Goal: Task Accomplishment & Management: Manage account settings

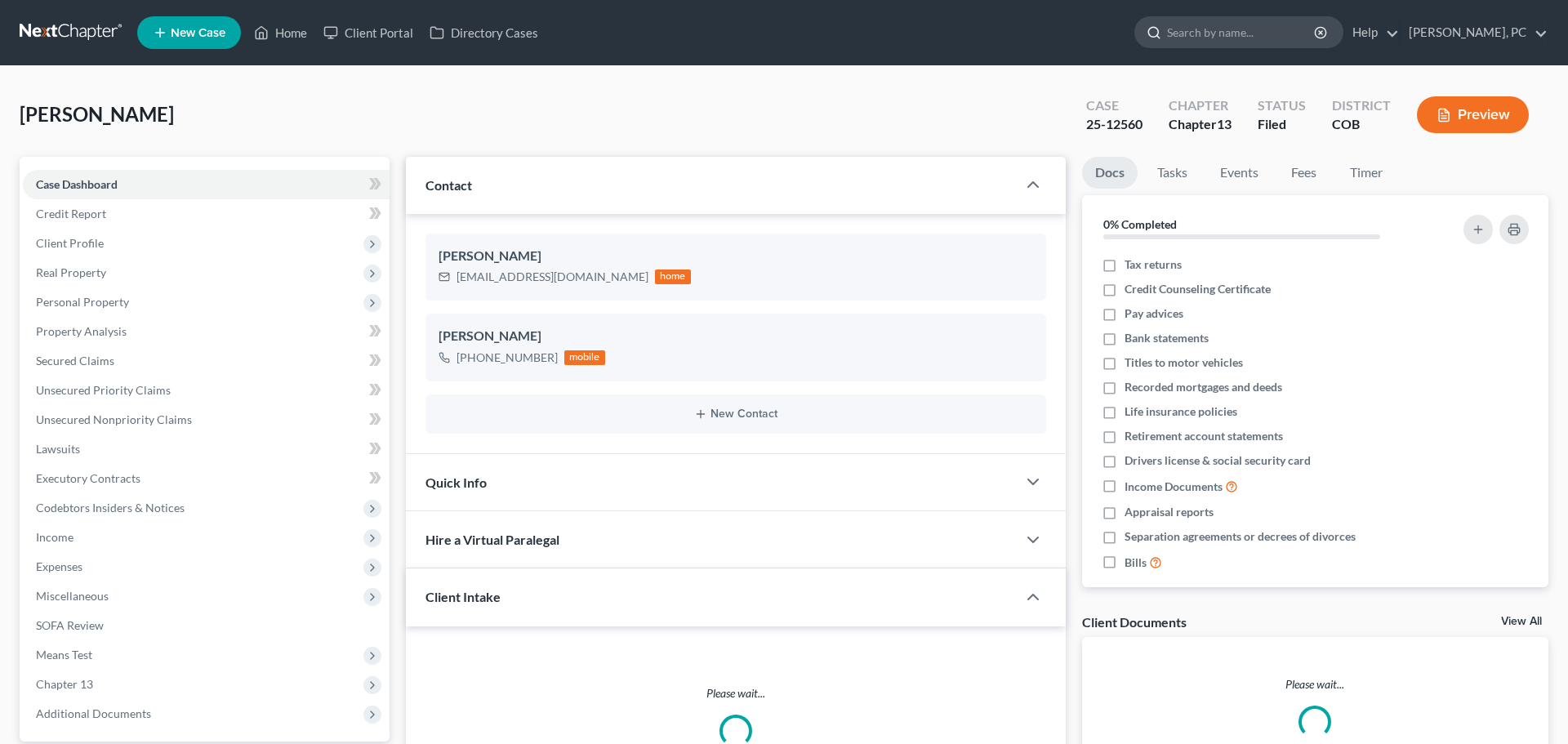
click at [1215, 33] on input "search" at bounding box center [1242, 32] width 149 height 30
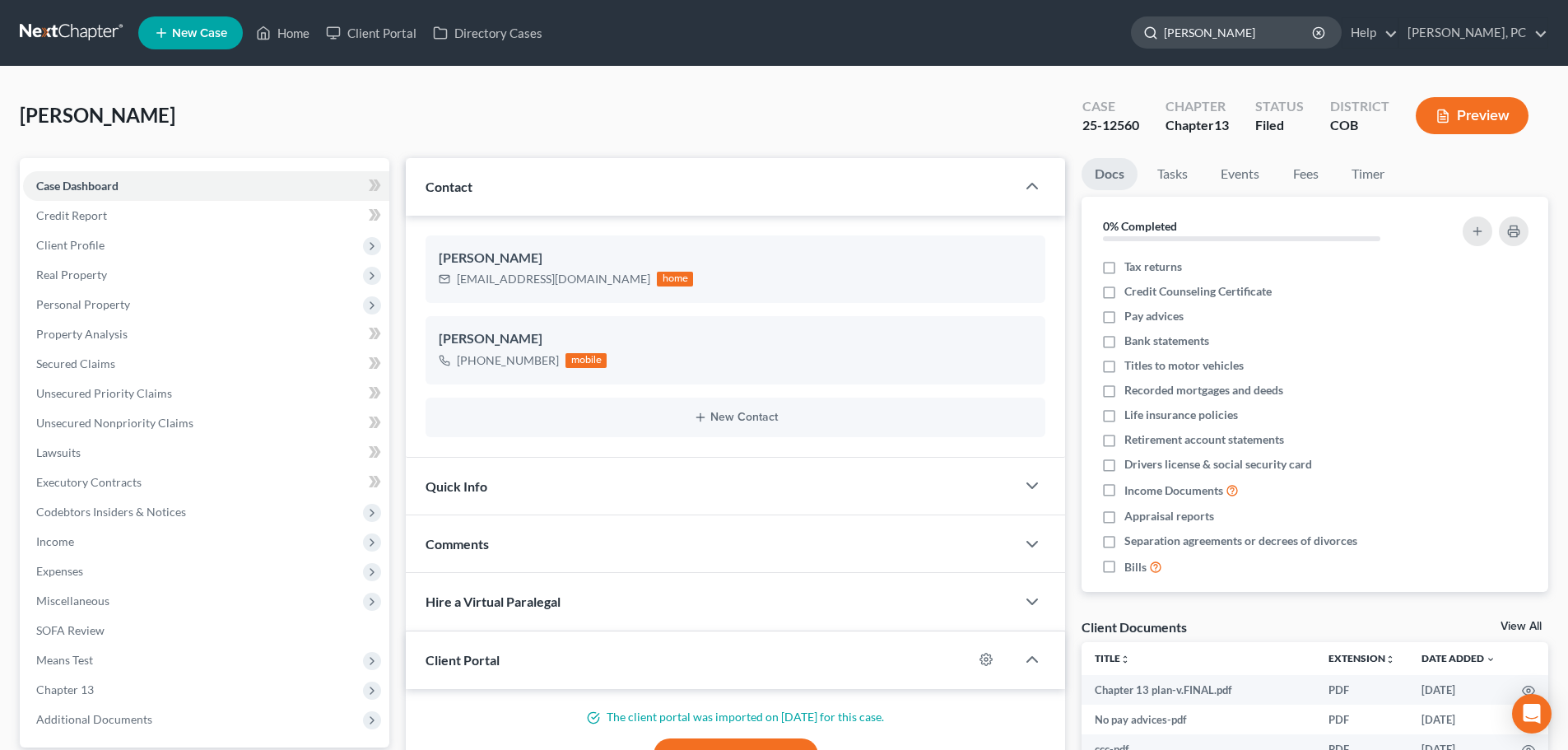
type input "hunter"
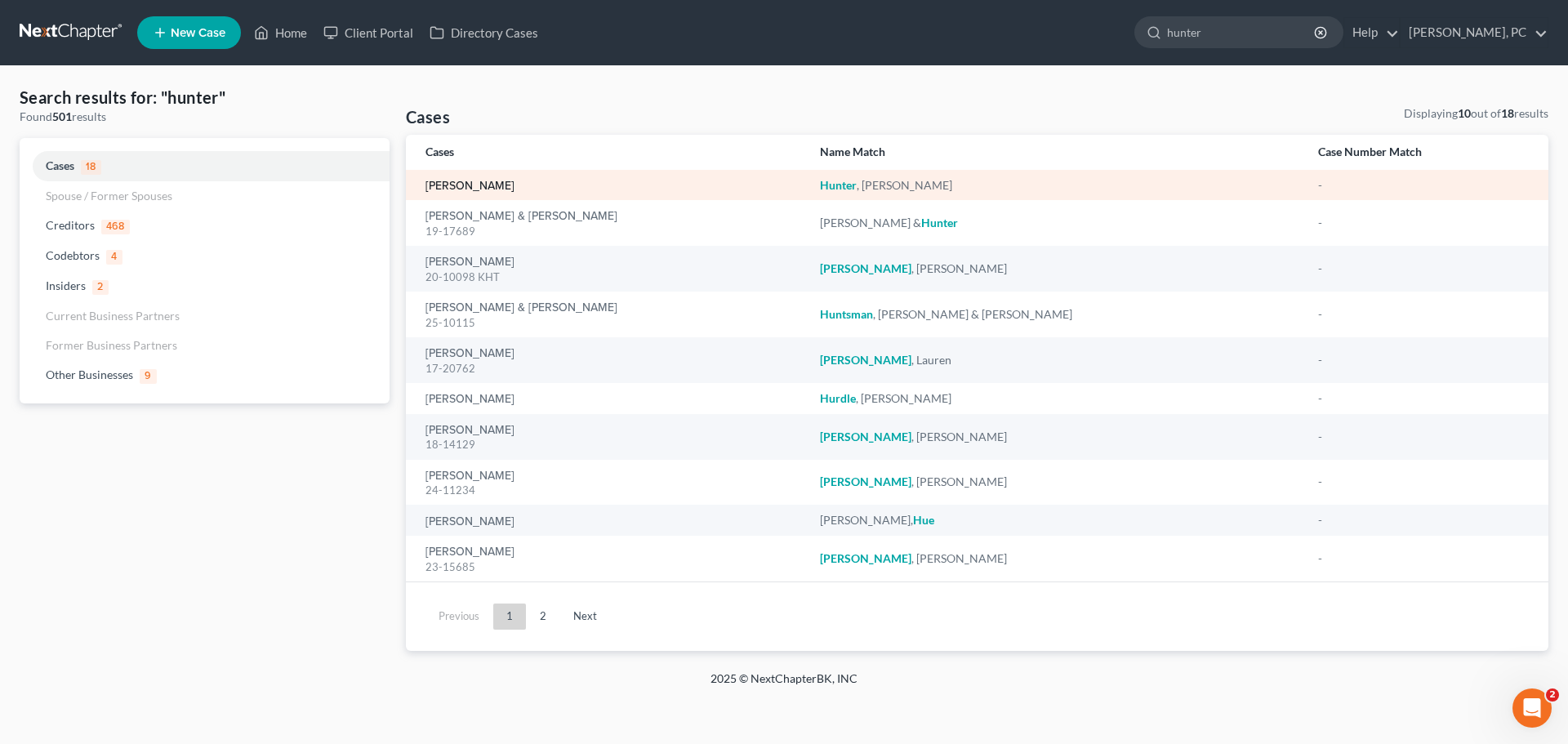
click at [464, 184] on link "[PERSON_NAME]" at bounding box center [469, 186] width 89 height 11
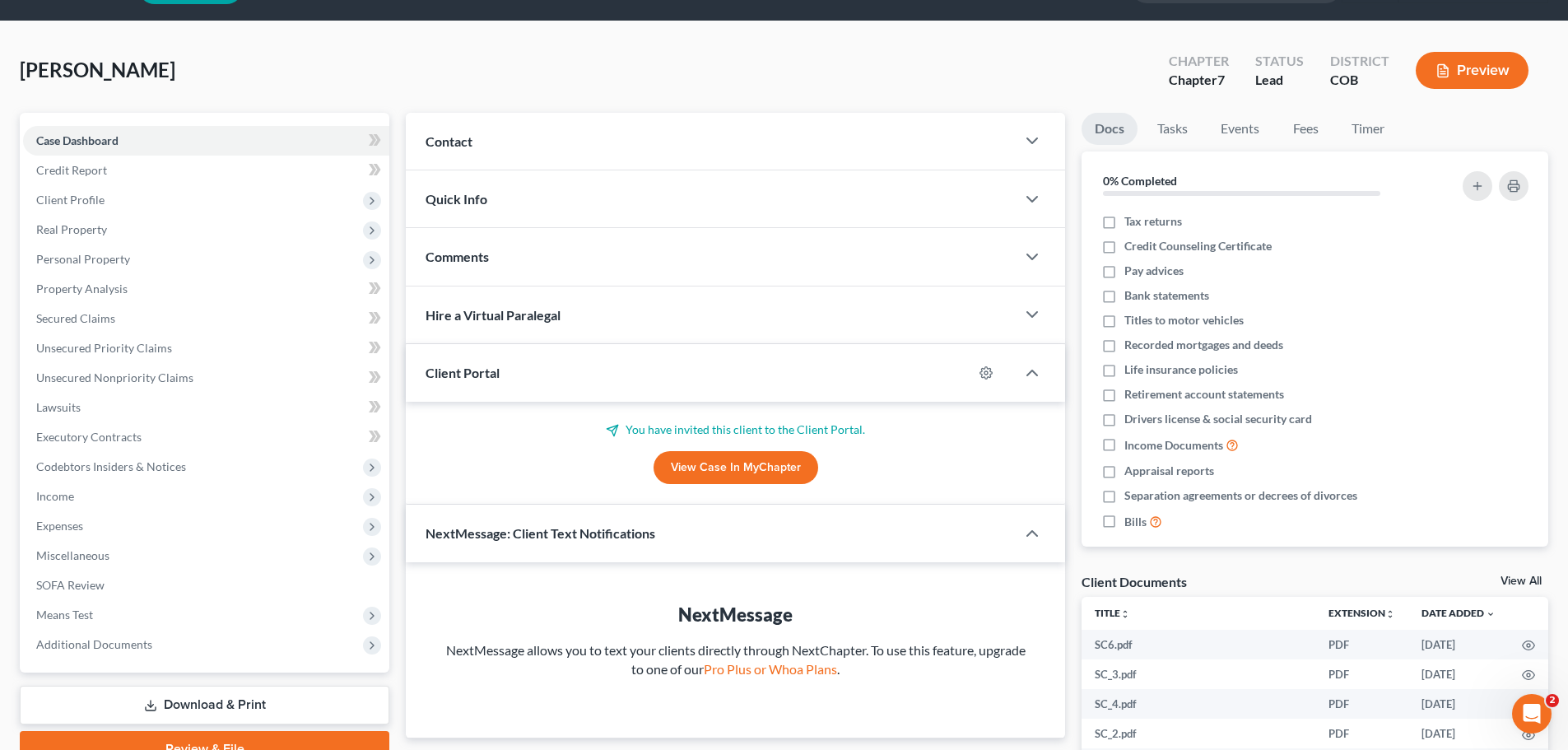
scroll to position [83, 0]
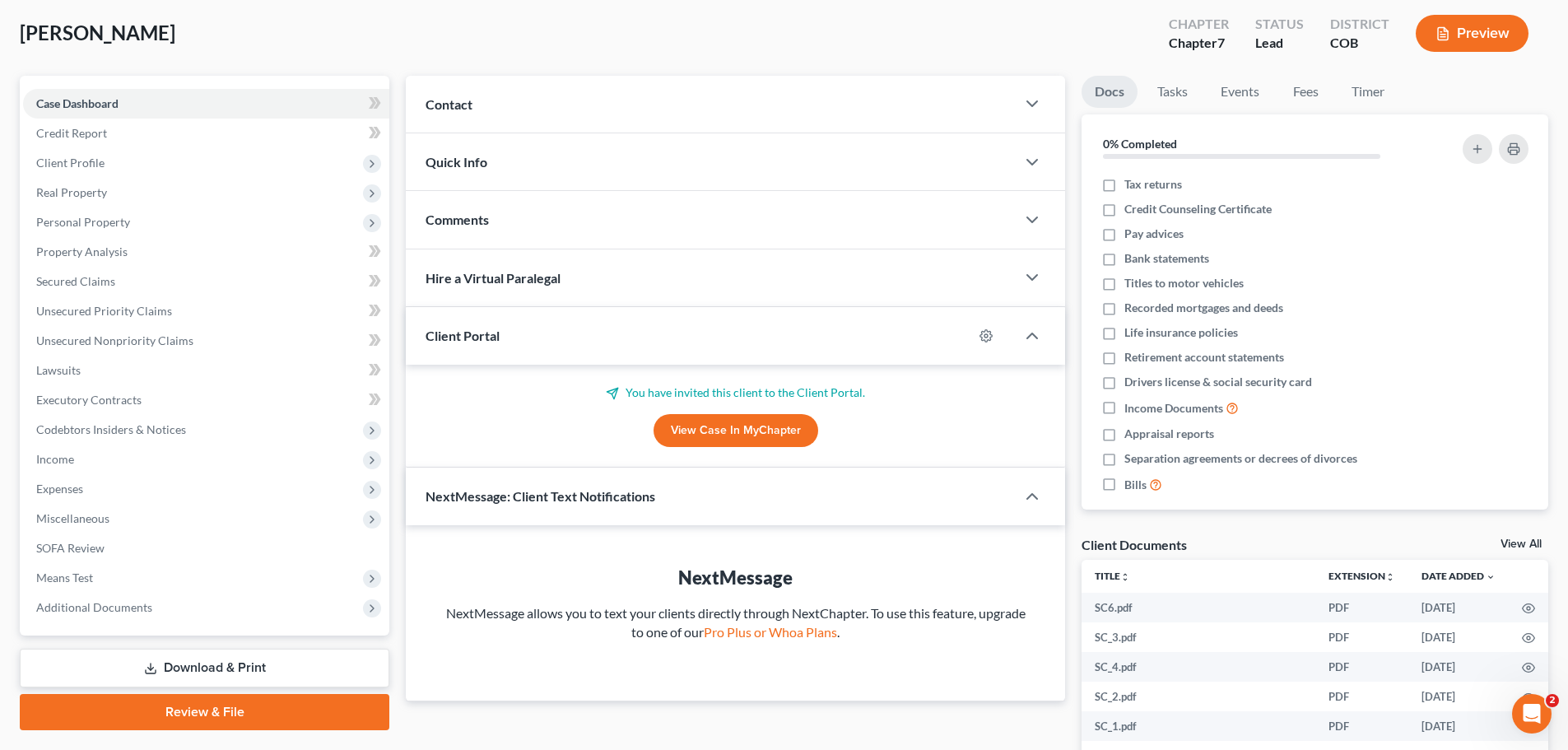
click at [715, 429] on link "View Case in MyChapter" at bounding box center [736, 431] width 165 height 33
click at [744, 427] on link "View Case in MyChapter" at bounding box center [736, 431] width 165 height 33
click at [981, 334] on icon "button" at bounding box center [986, 335] width 13 height 13
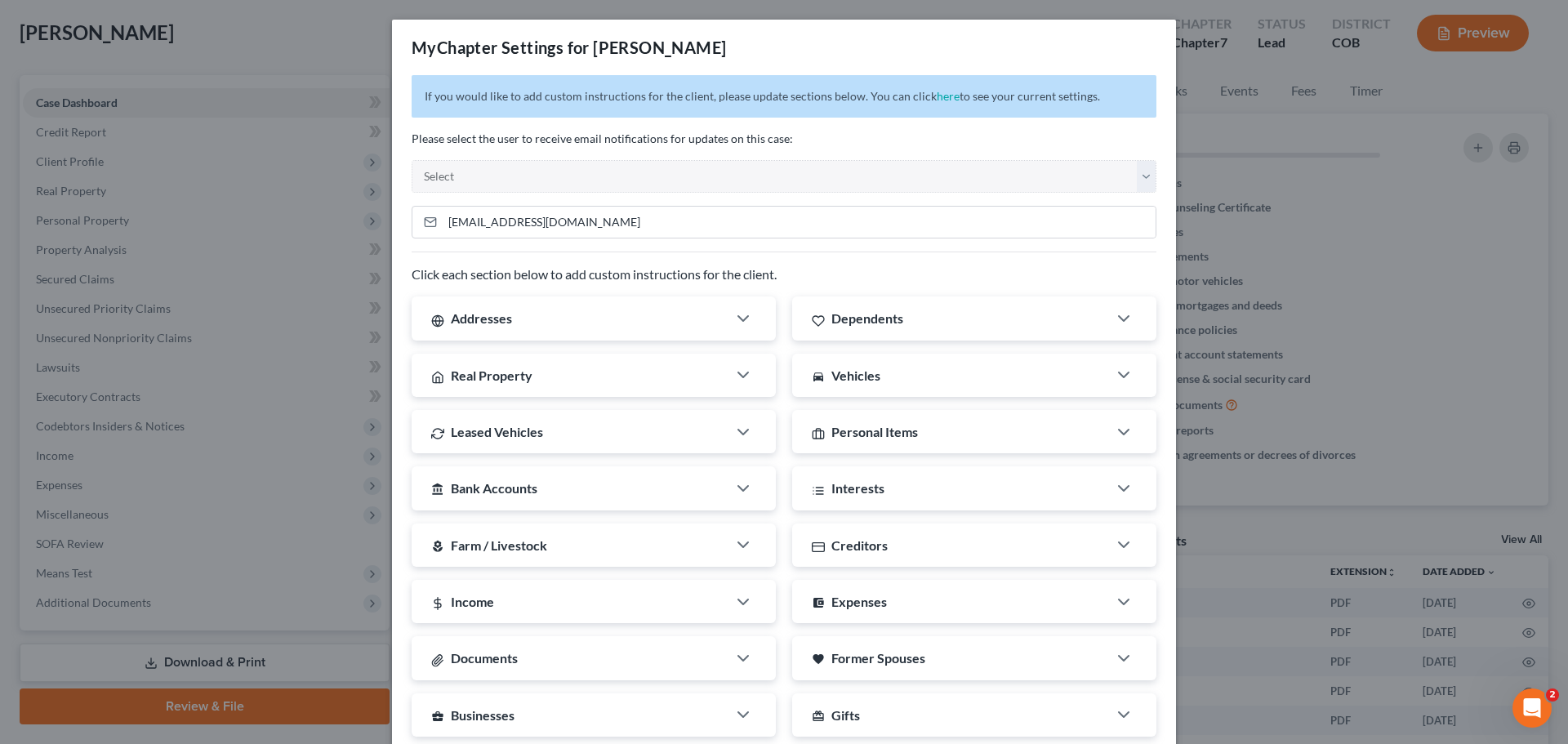
click at [694, 321] on div "Addresses" at bounding box center [569, 318] width 315 height 43
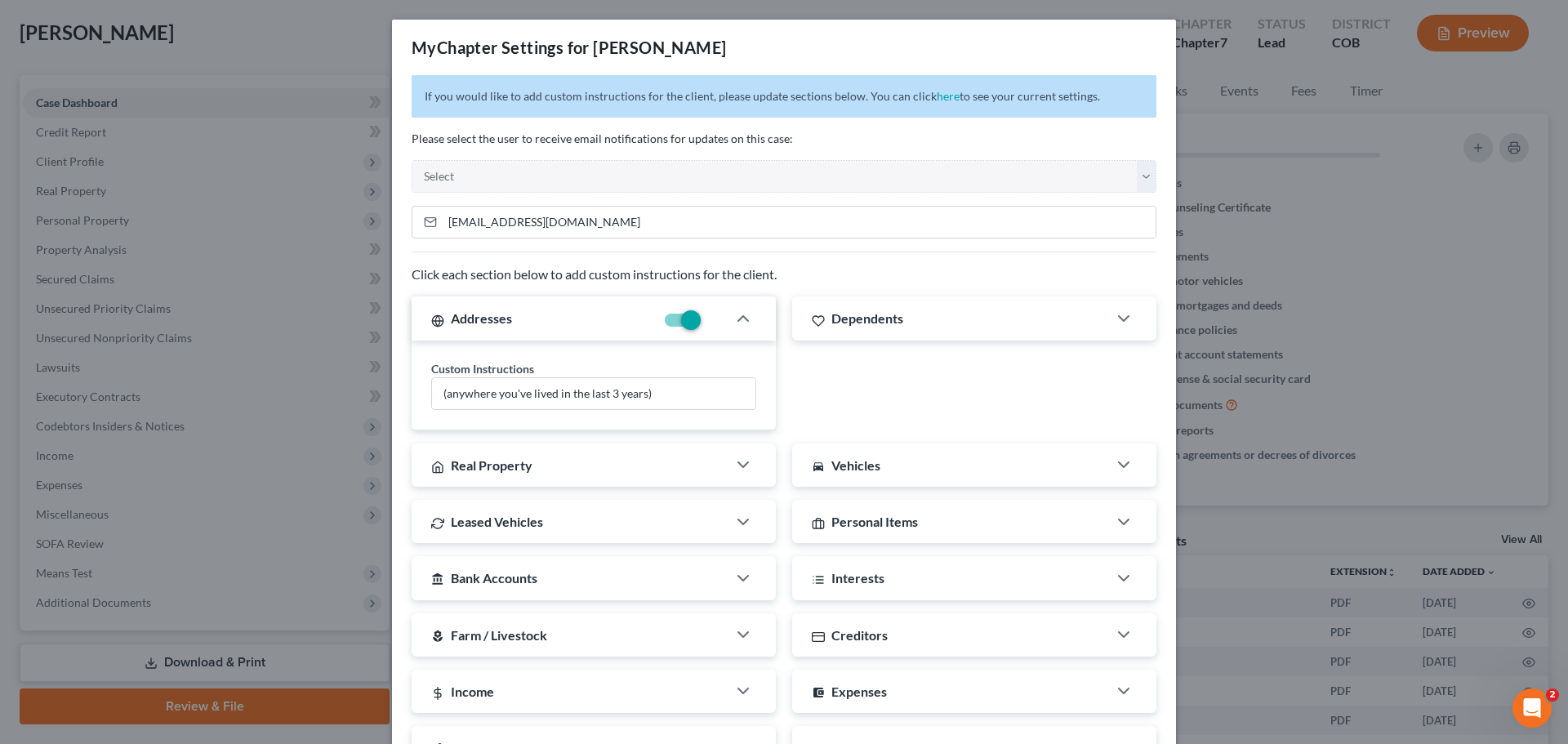
click at [1166, 34] on div "MyChapter Settings for [PERSON_NAME]" at bounding box center [784, 47] width 784 height 56
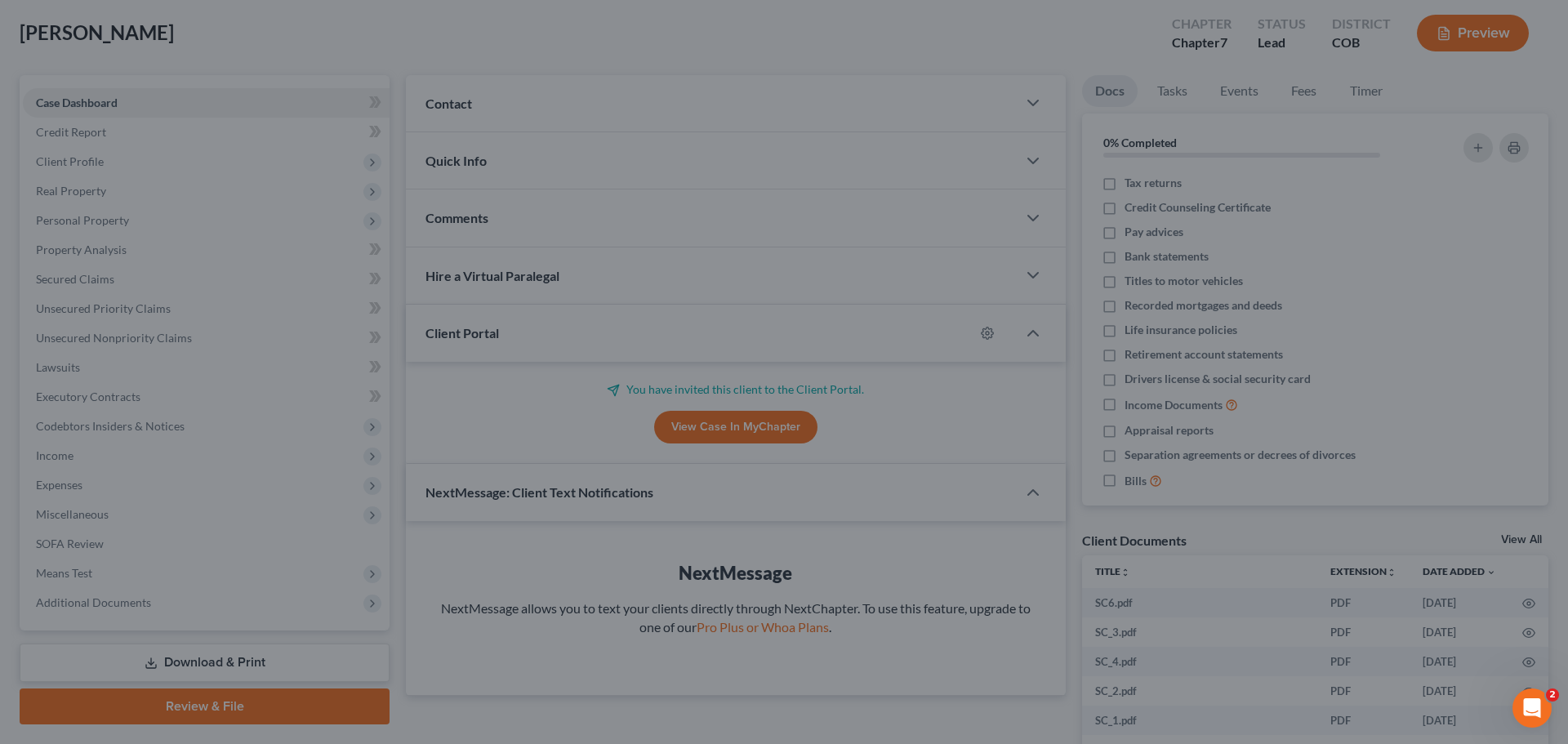
click at [1282, 150] on div "MyChapter Settings for [PERSON_NAME] If you would like to add custom instructio…" at bounding box center [784, 372] width 1568 height 744
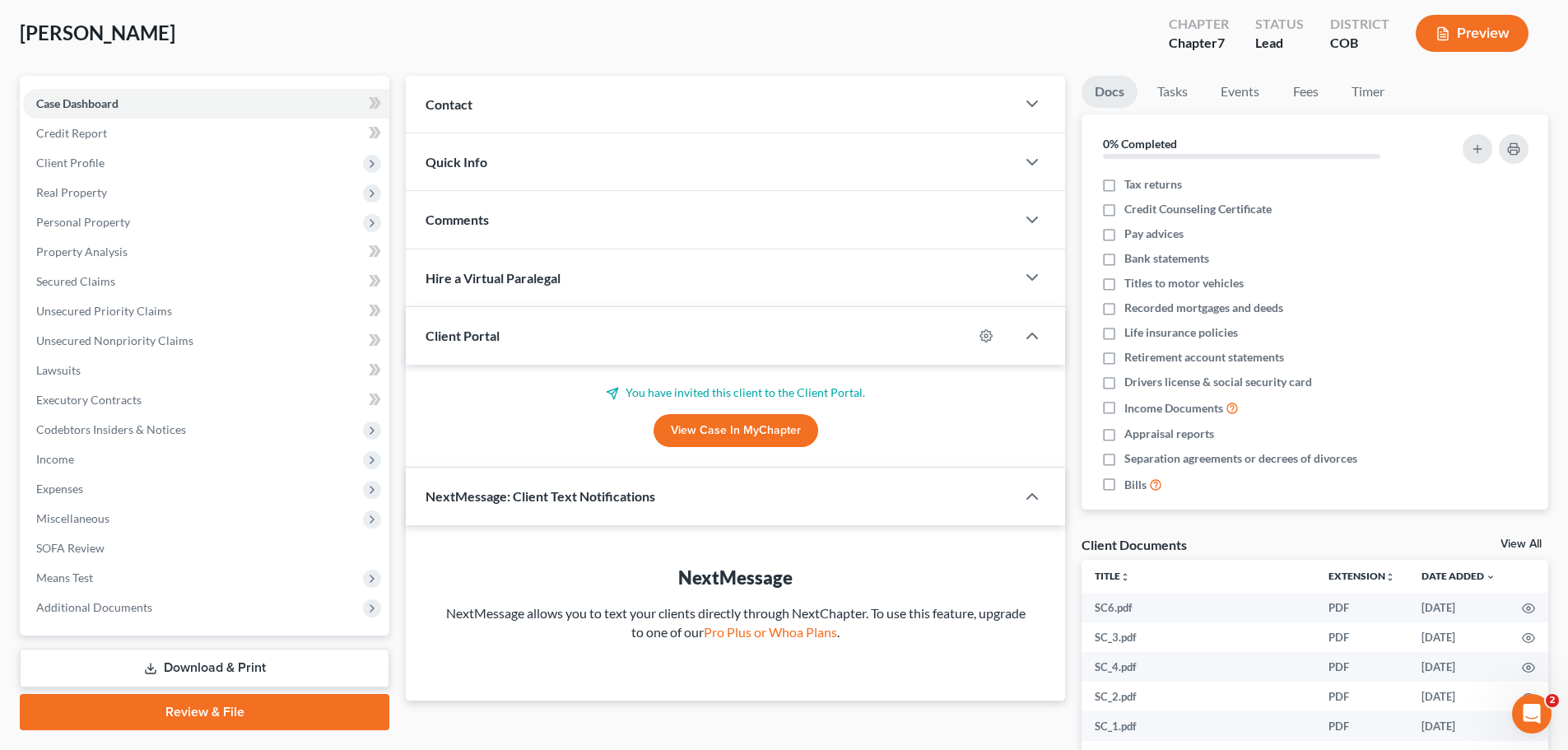
scroll to position [0, 0]
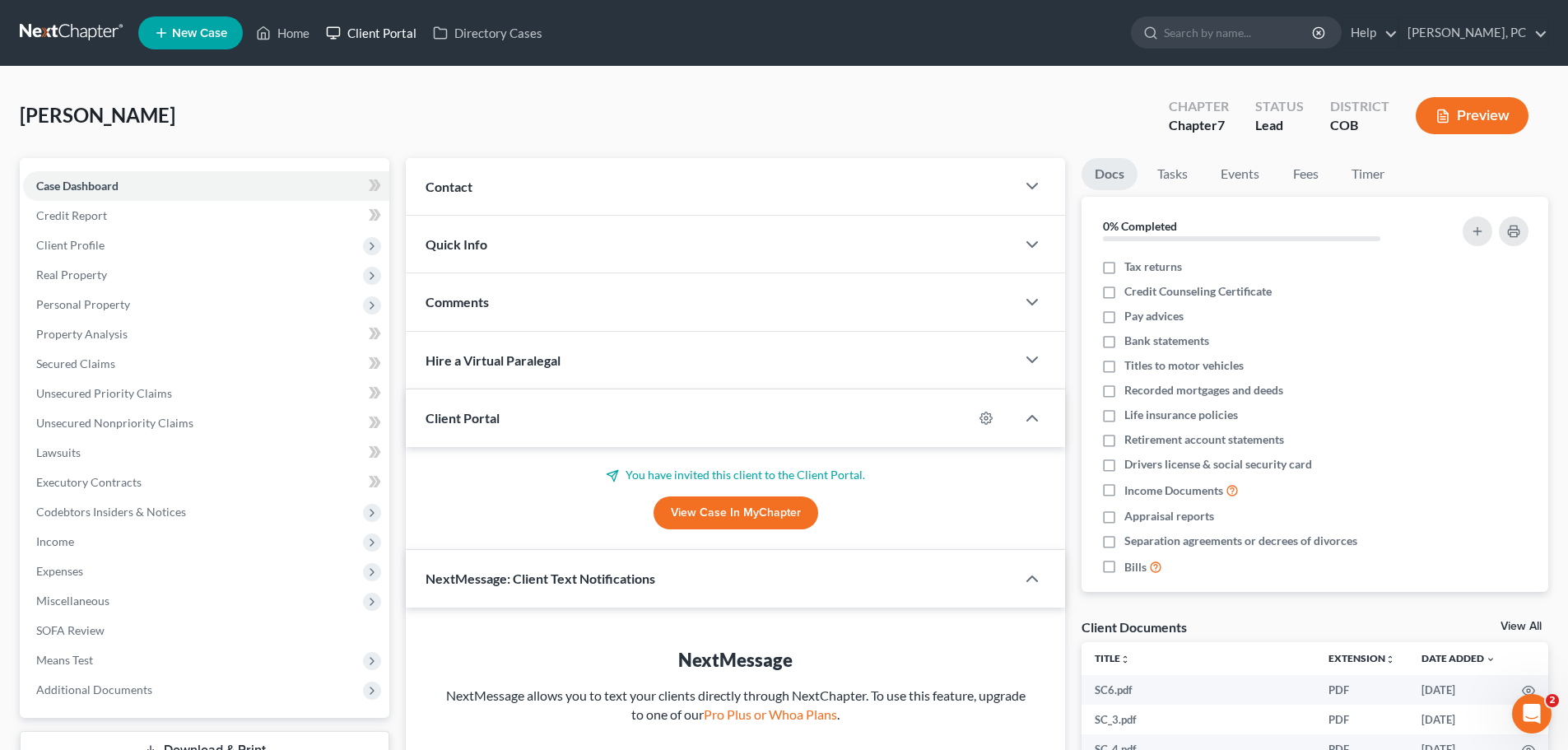
click at [371, 36] on link "Client Portal" at bounding box center [371, 32] width 107 height 29
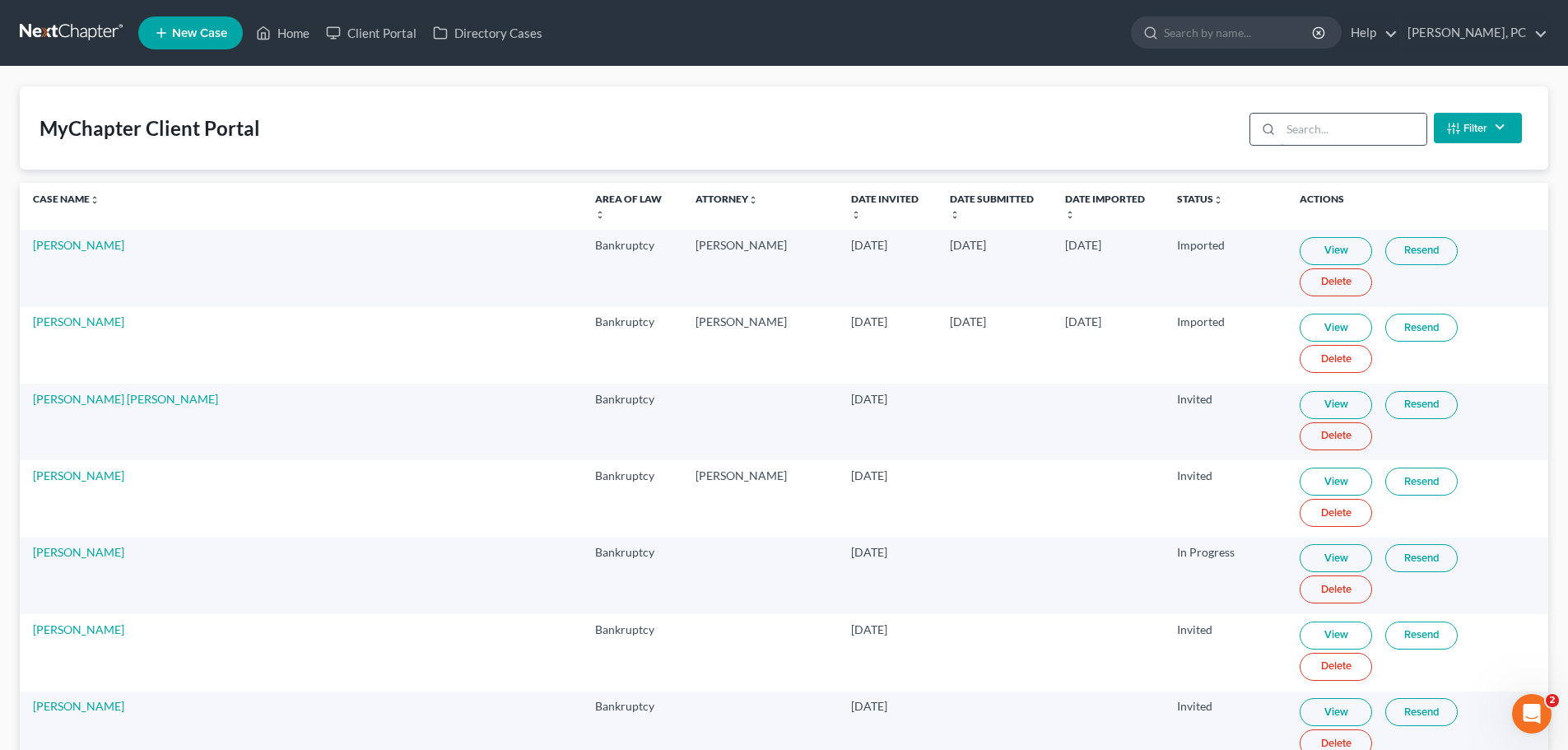
click at [1334, 121] on input "search" at bounding box center [1354, 129] width 146 height 31
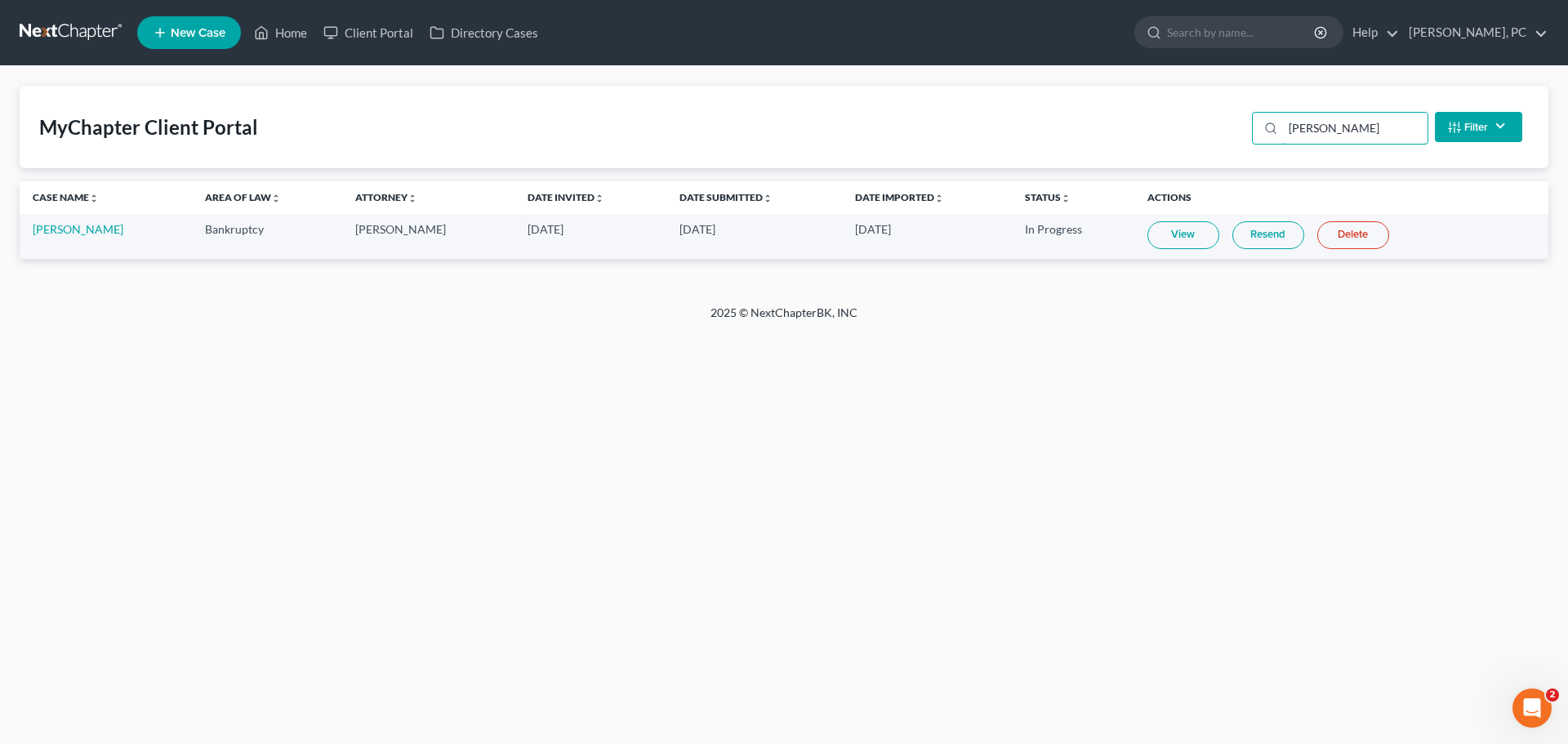
type input "[PERSON_NAME]"
click at [1252, 239] on link "Resend" at bounding box center [1268, 235] width 71 height 27
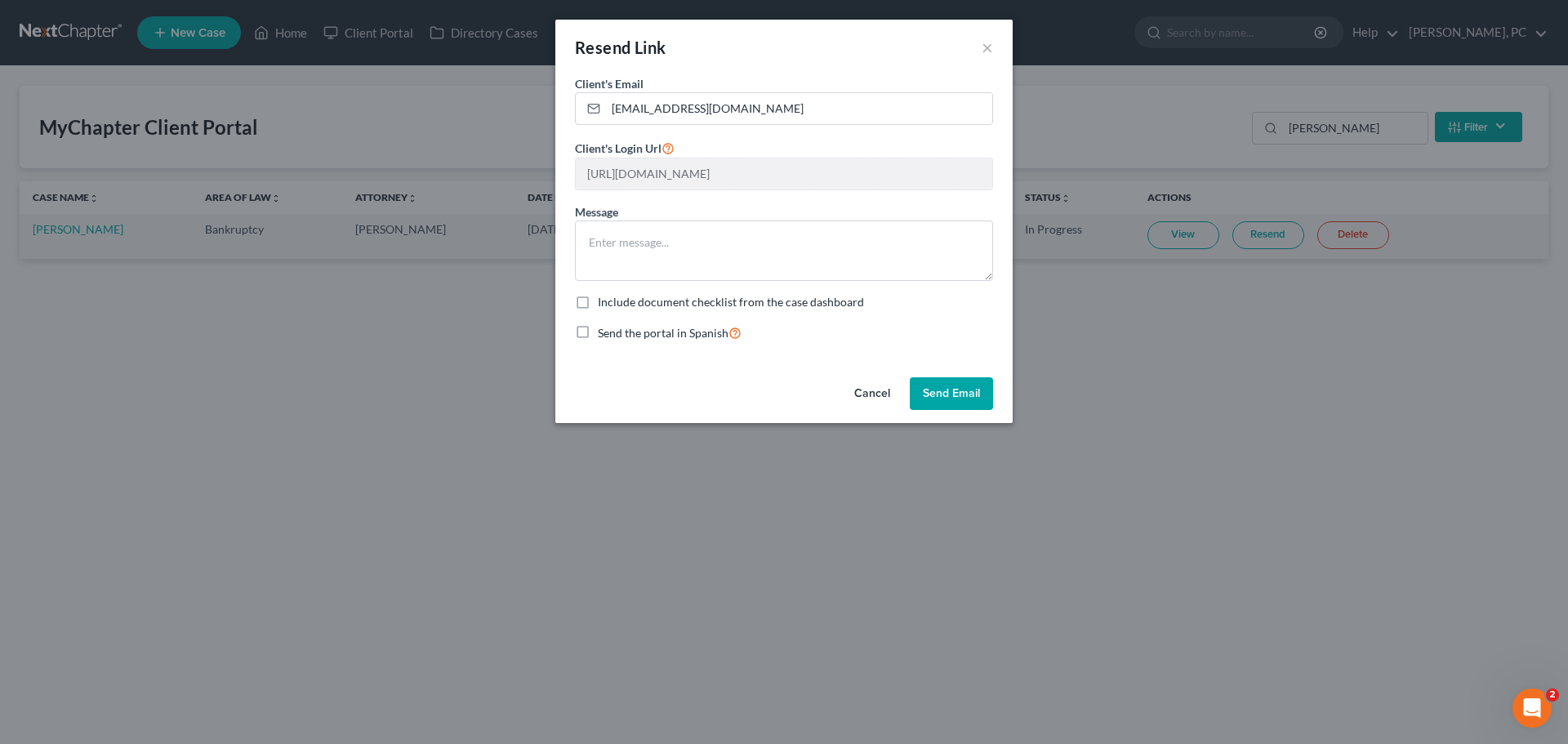
click at [946, 397] on button "Send Email" at bounding box center [951, 394] width 83 height 33
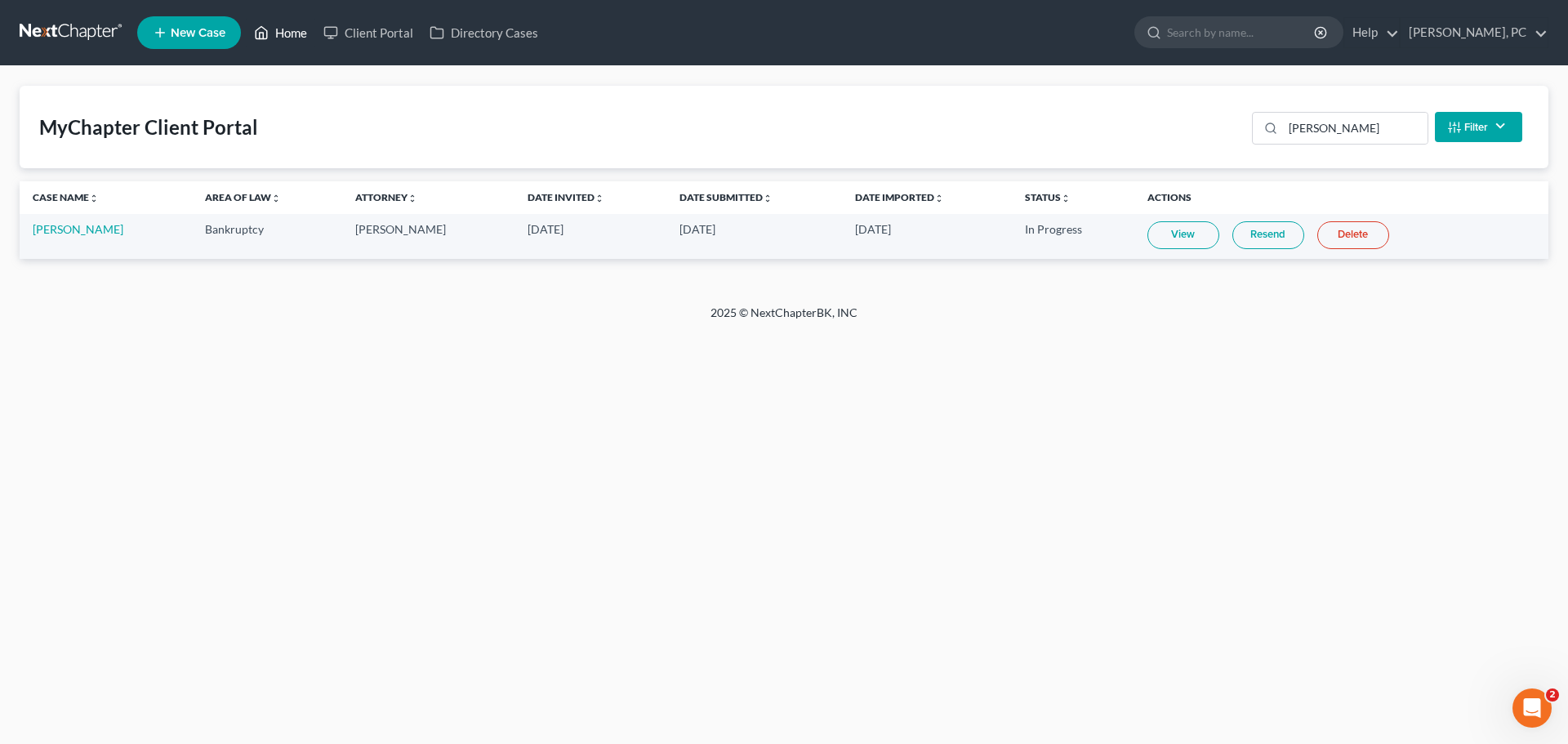
click at [269, 34] on icon at bounding box center [261, 33] width 15 height 19
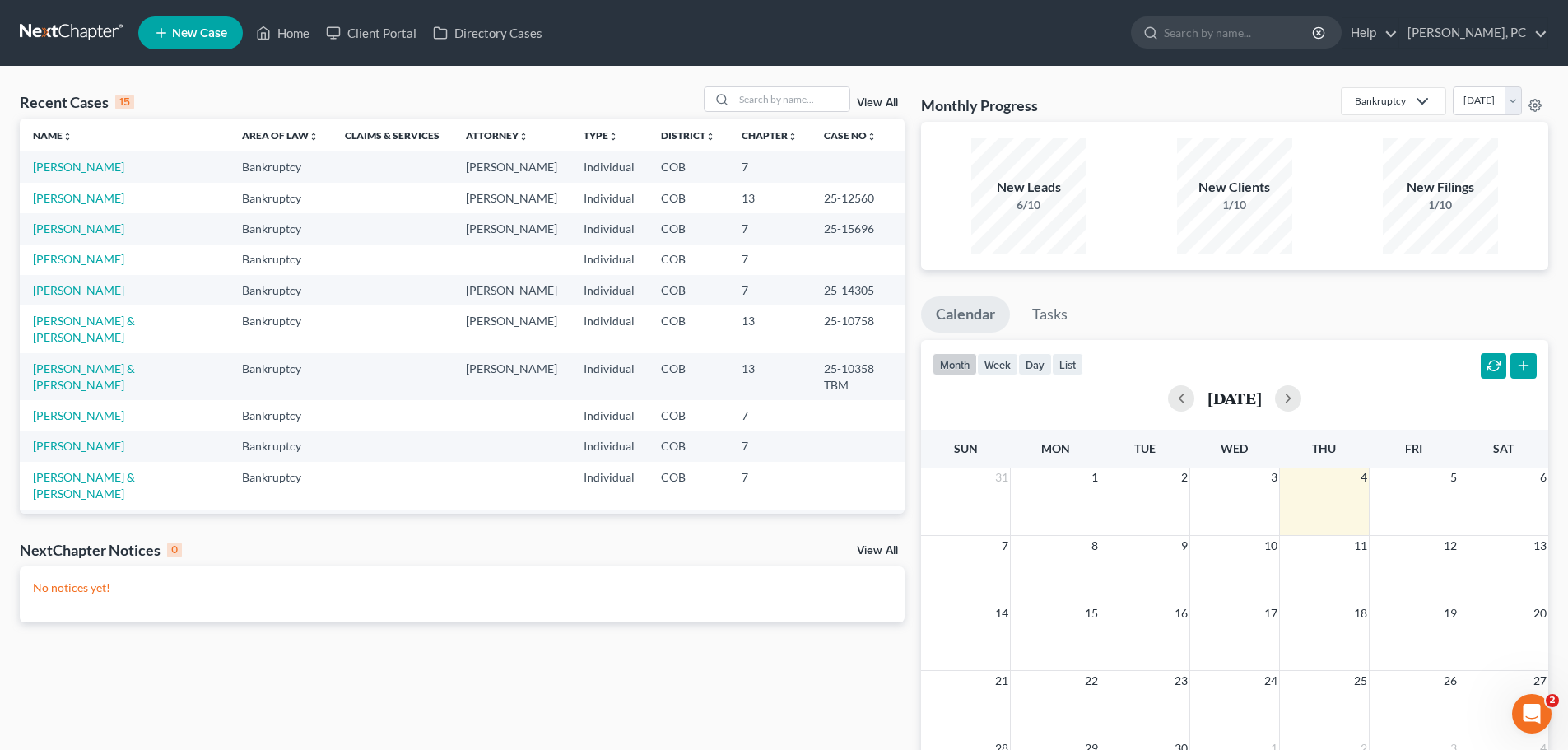
drag, startPoint x: 526, startPoint y: 166, endPoint x: 432, endPoint y: 165, distance: 94.0
click at [453, 165] on td "[PERSON_NAME]" at bounding box center [511, 166] width 117 height 30
